Goal: Task Accomplishment & Management: Use online tool/utility

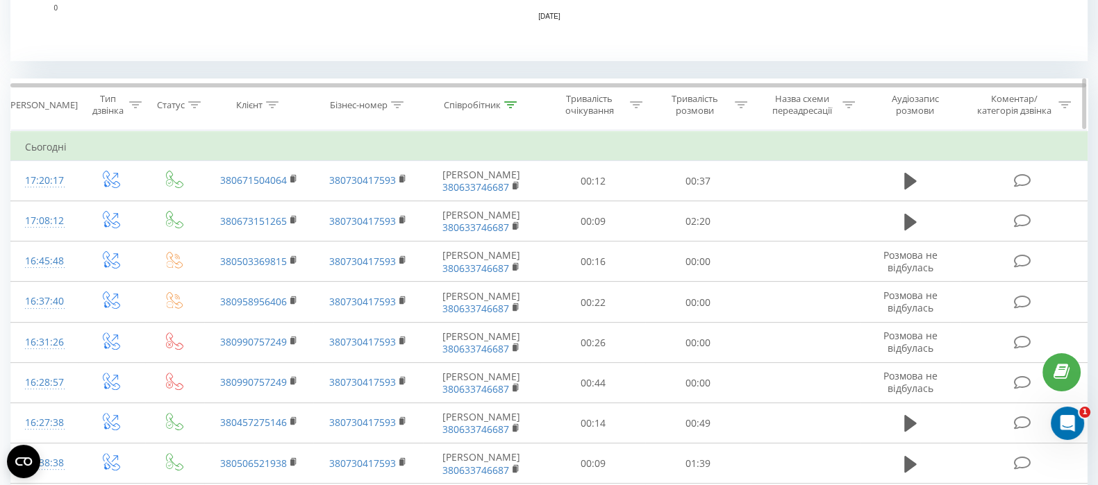
scroll to position [434, 0]
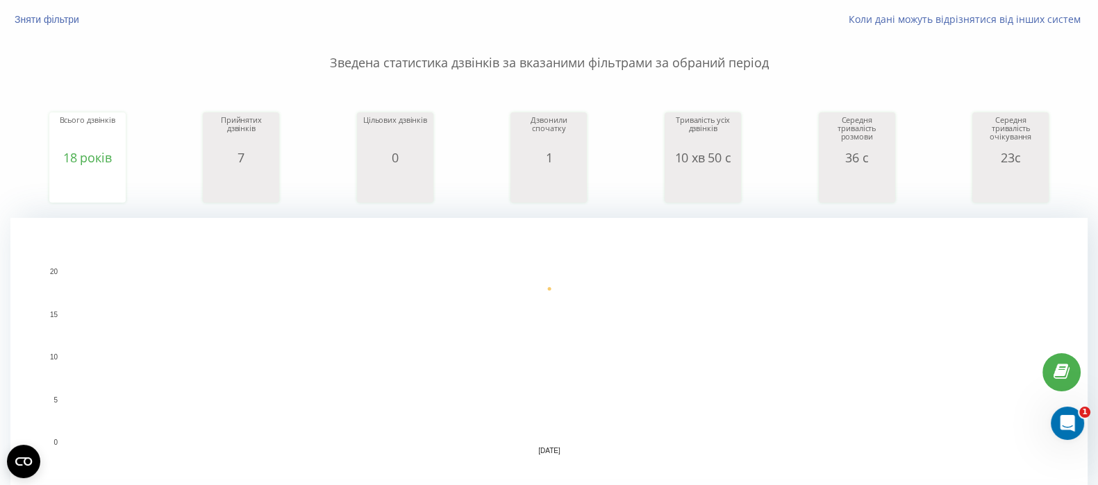
scroll to position [173, 0]
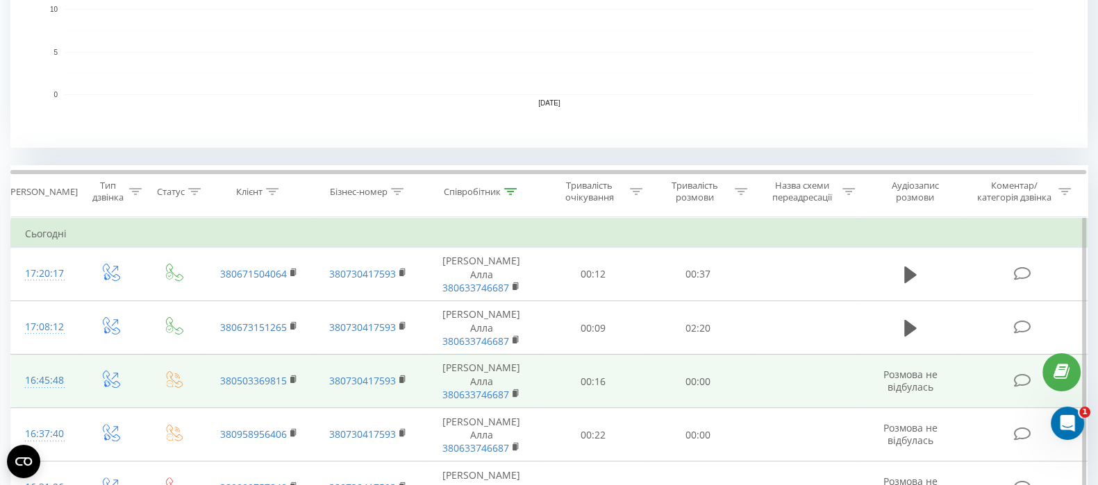
scroll to position [521, 0]
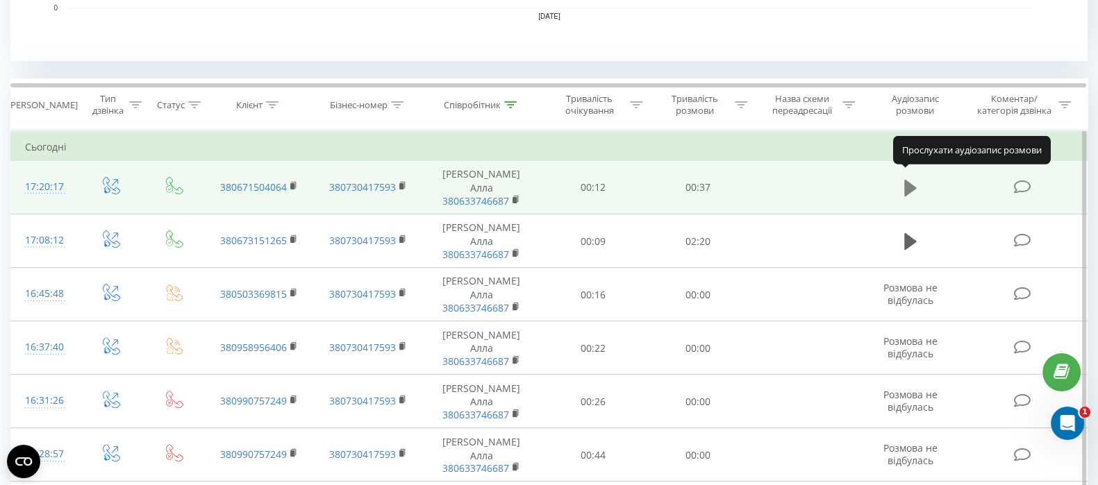
click at [909, 180] on icon at bounding box center [910, 188] width 12 height 17
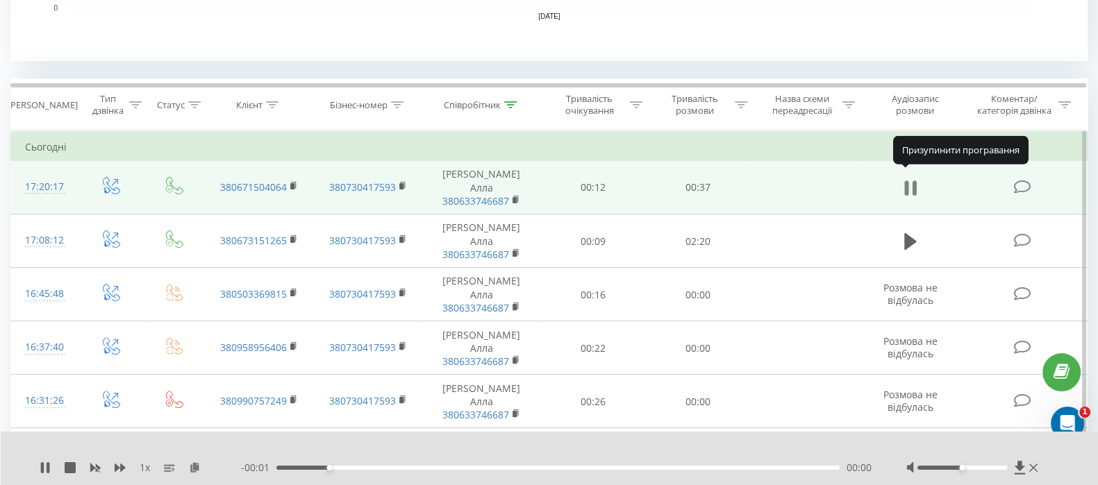
click at [910, 181] on icon at bounding box center [910, 187] width 12 height 19
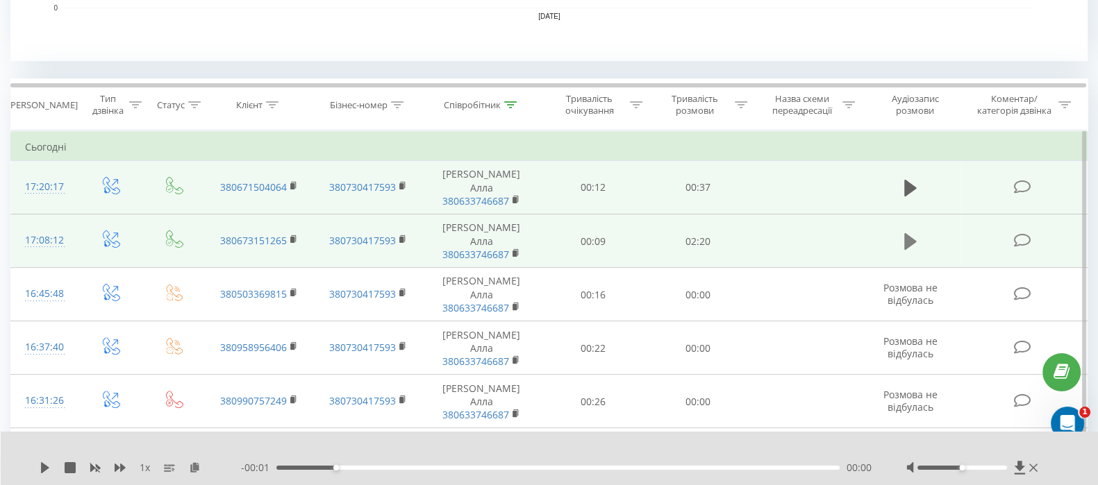
click at [900, 231] on button at bounding box center [910, 241] width 21 height 21
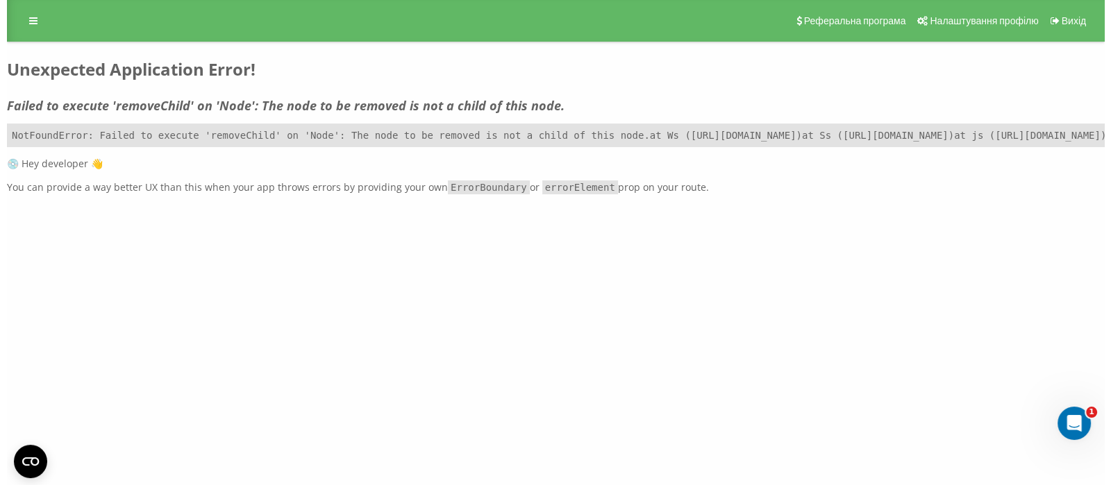
scroll to position [0, 0]
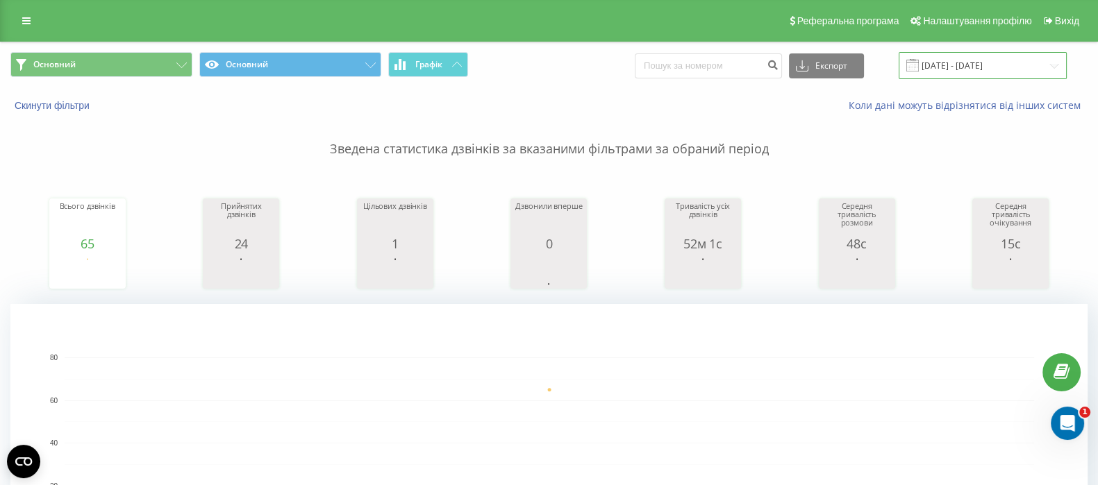
click at [953, 61] on input "[DATE] - [DATE]" at bounding box center [983, 65] width 168 height 27
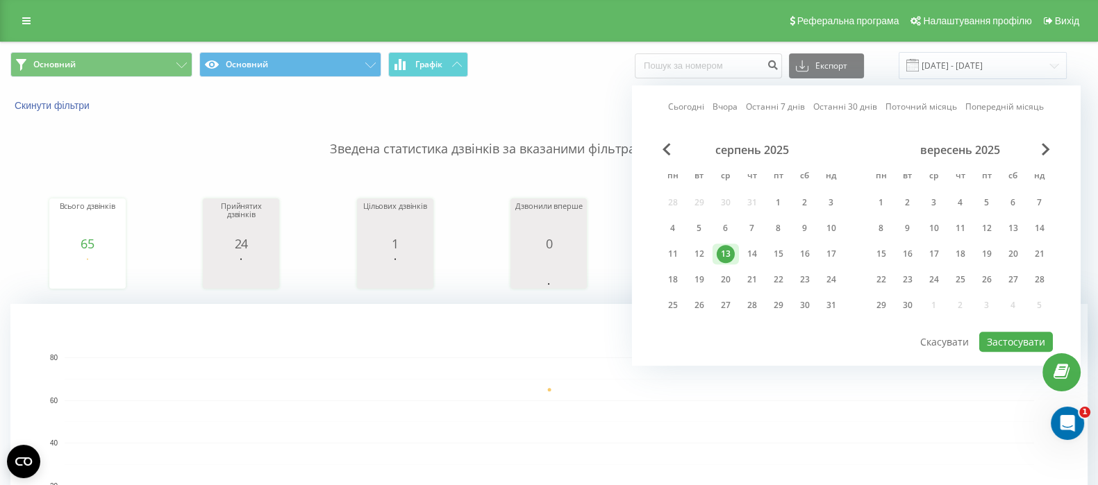
click at [694, 102] on link "Сьогодні" at bounding box center [686, 107] width 36 height 13
click at [1001, 338] on button "Застосувати" at bounding box center [1016, 342] width 74 height 20
type input "[DATE] - [DATE]"
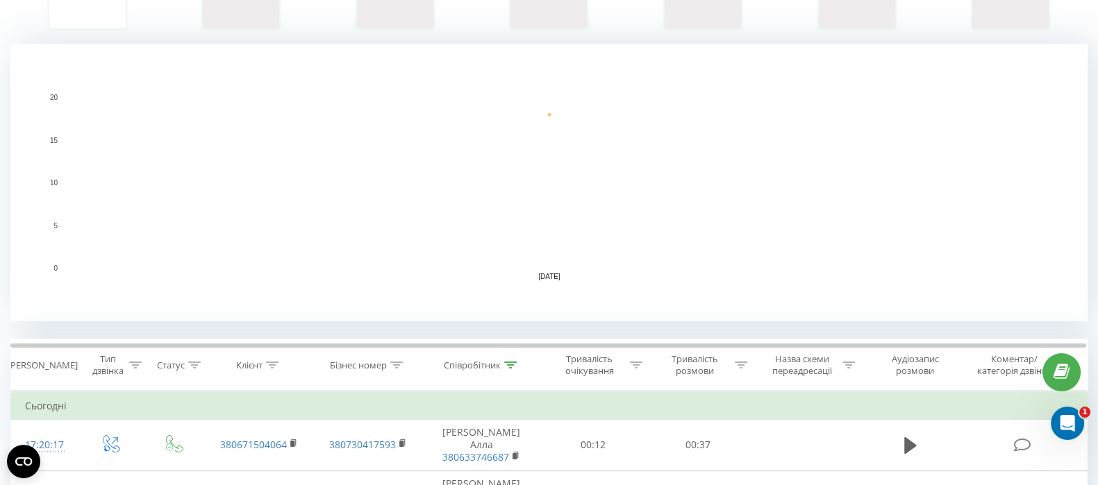
scroll to position [434, 0]
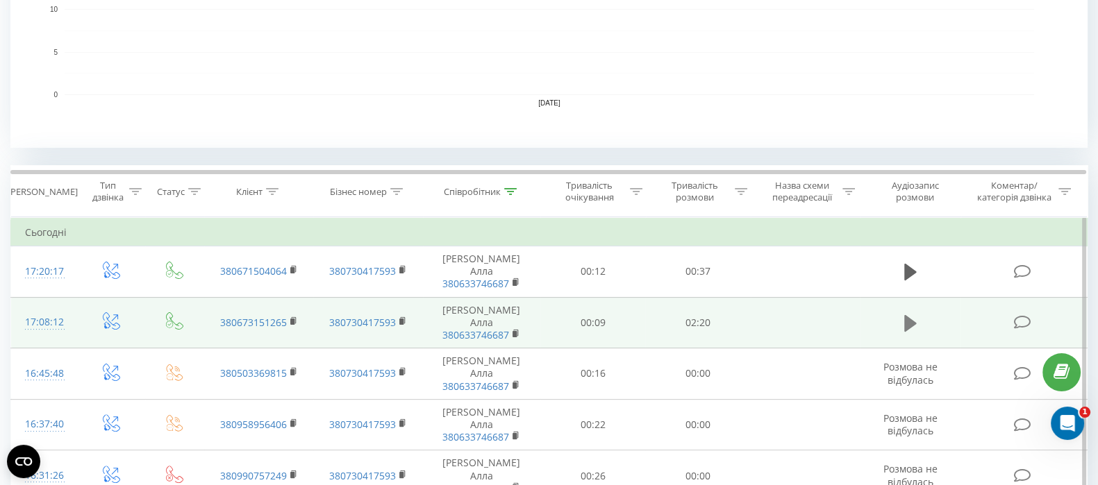
click at [912, 314] on icon at bounding box center [910, 323] width 12 height 19
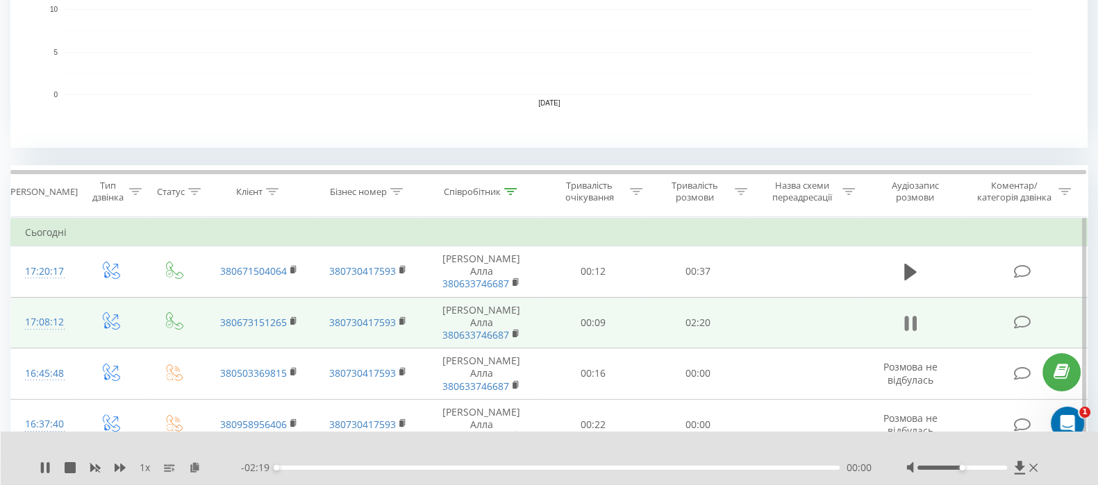
click at [908, 314] on icon at bounding box center [910, 323] width 12 height 19
click at [191, 468] on icon at bounding box center [195, 467] width 12 height 10
